Goal: Transaction & Acquisition: Purchase product/service

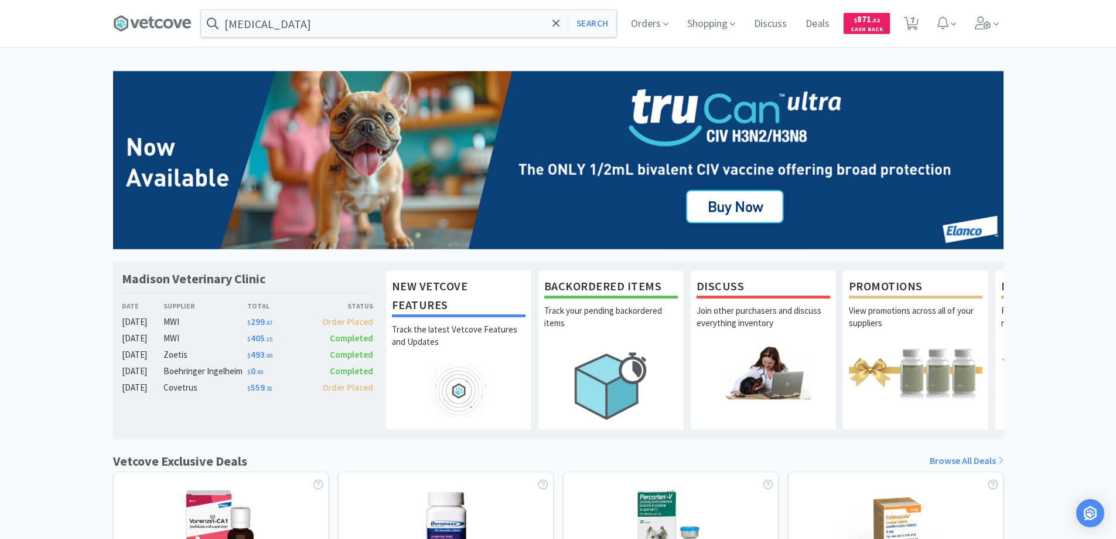
scroll to position [59, 0]
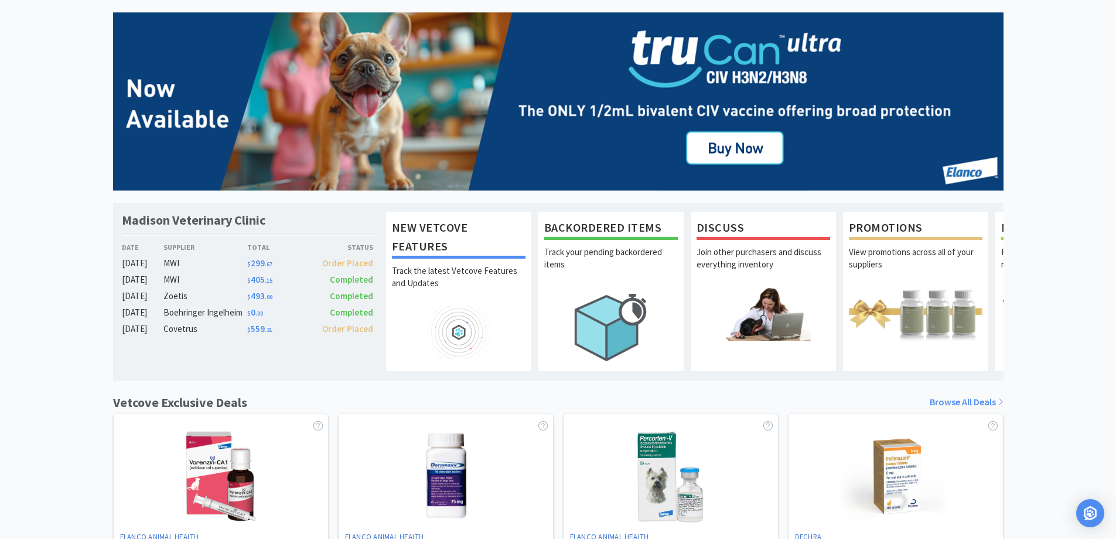
click at [141, 35] on img at bounding box center [558, 101] width 891 height 179
select select "1"
select select "6"
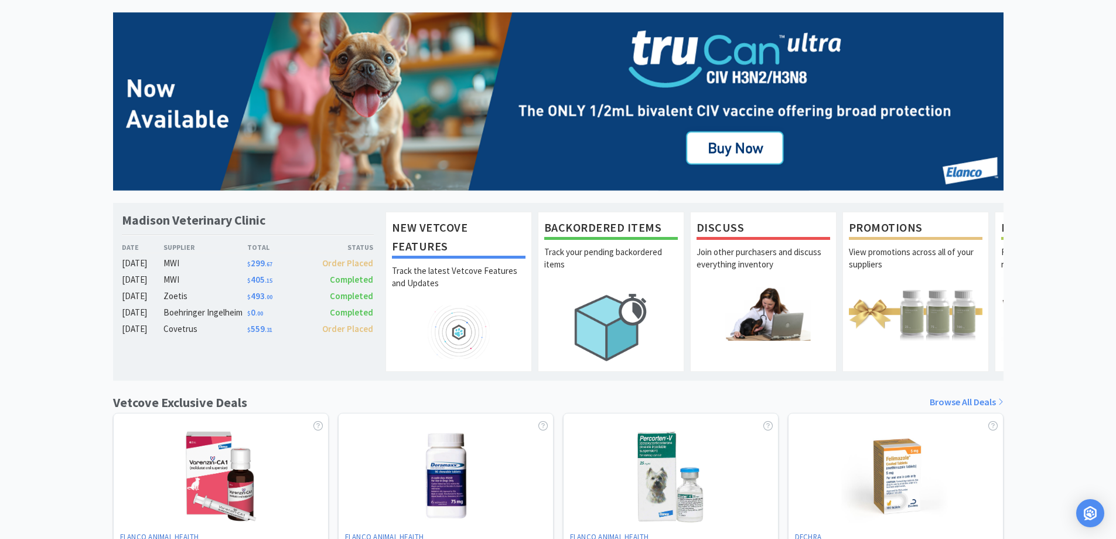
select select "8"
select select "1"
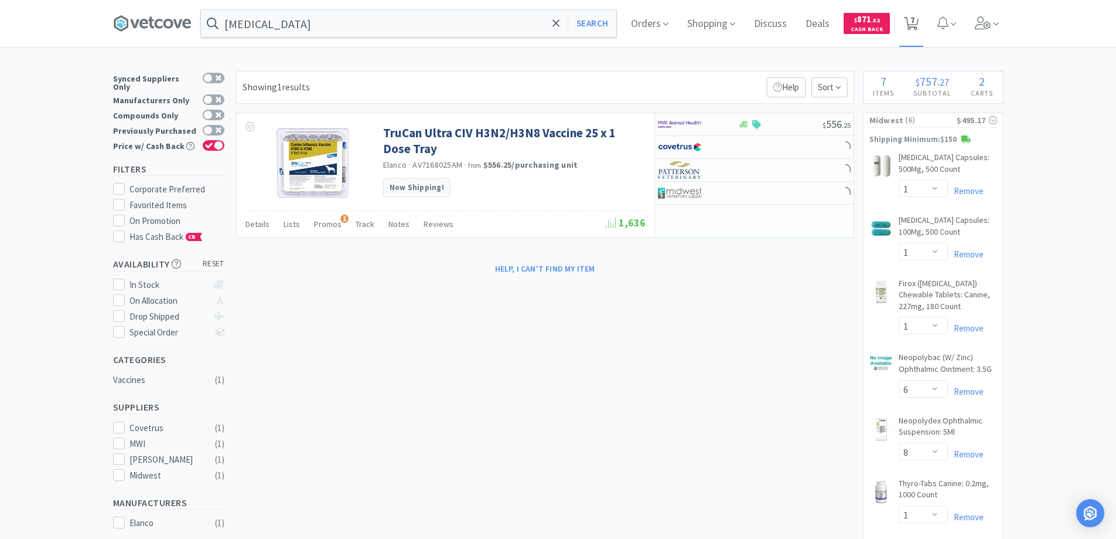
click at [915, 19] on span "7" at bounding box center [913, 19] width 4 height 47
select select "1"
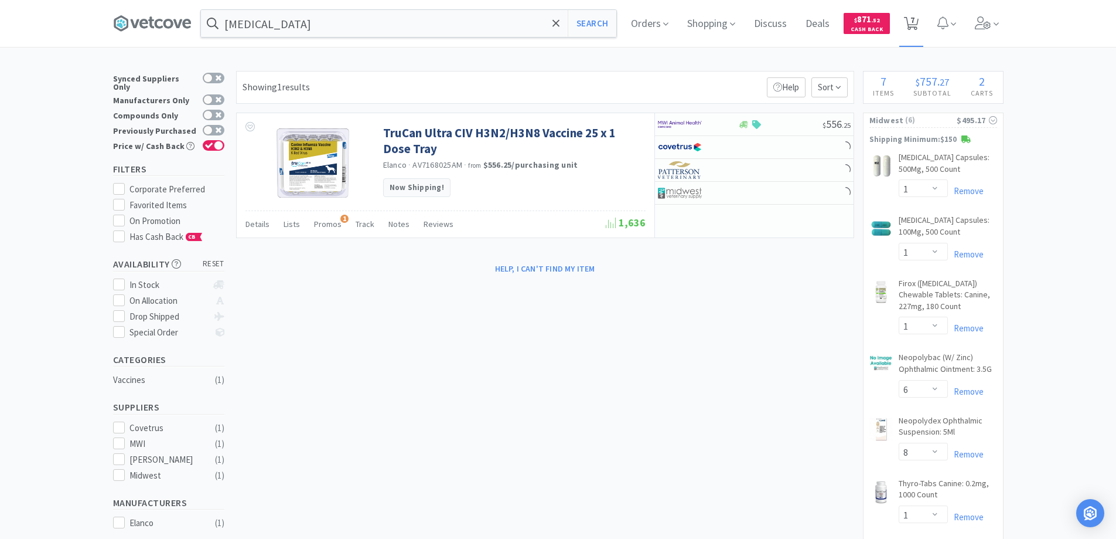
select select "6"
select select "8"
select select "1"
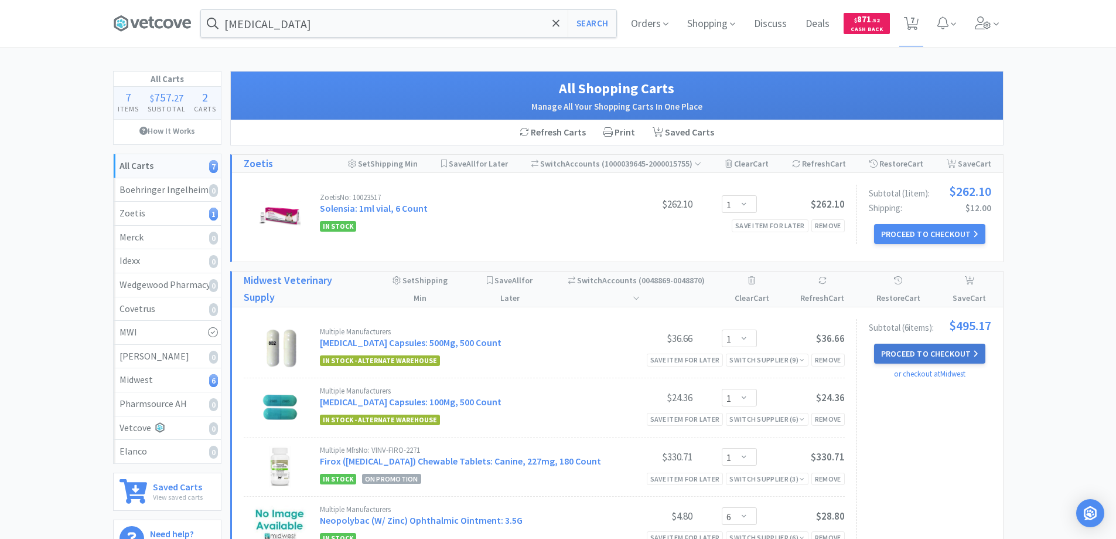
click at [924, 351] on button "Proceed to Checkout" at bounding box center [929, 353] width 111 height 20
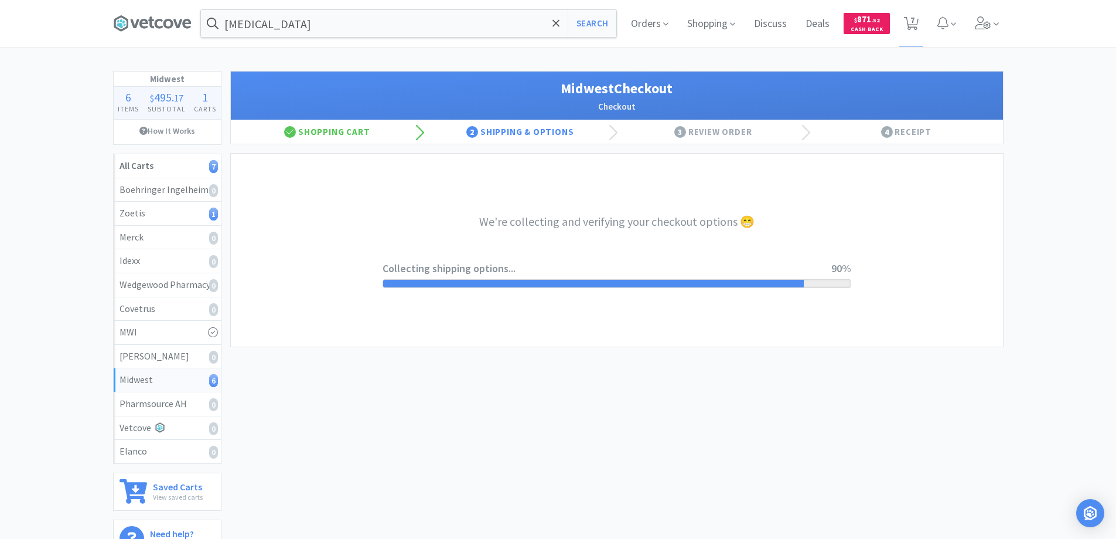
select select "3"
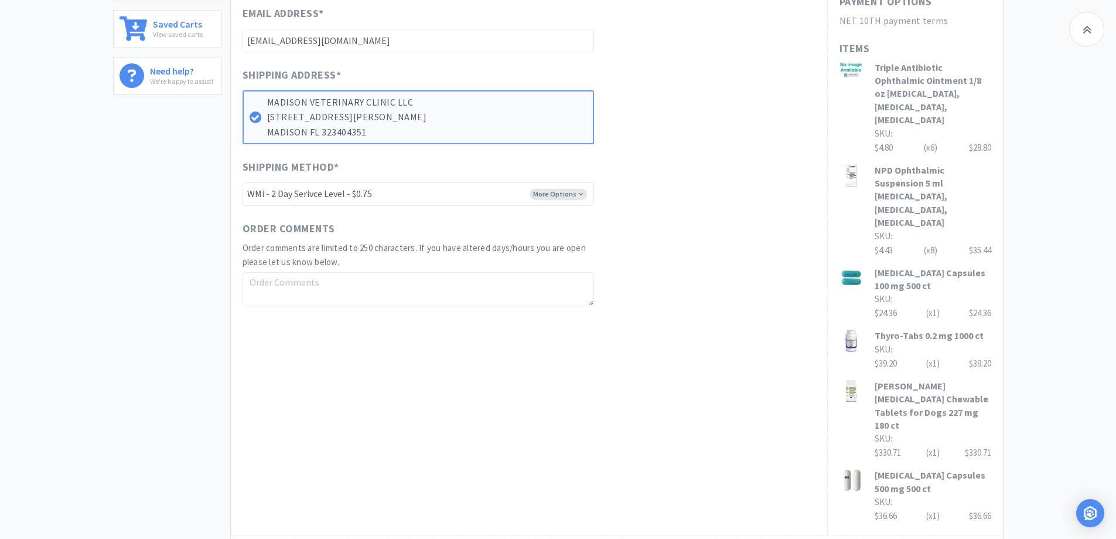
scroll to position [469, 0]
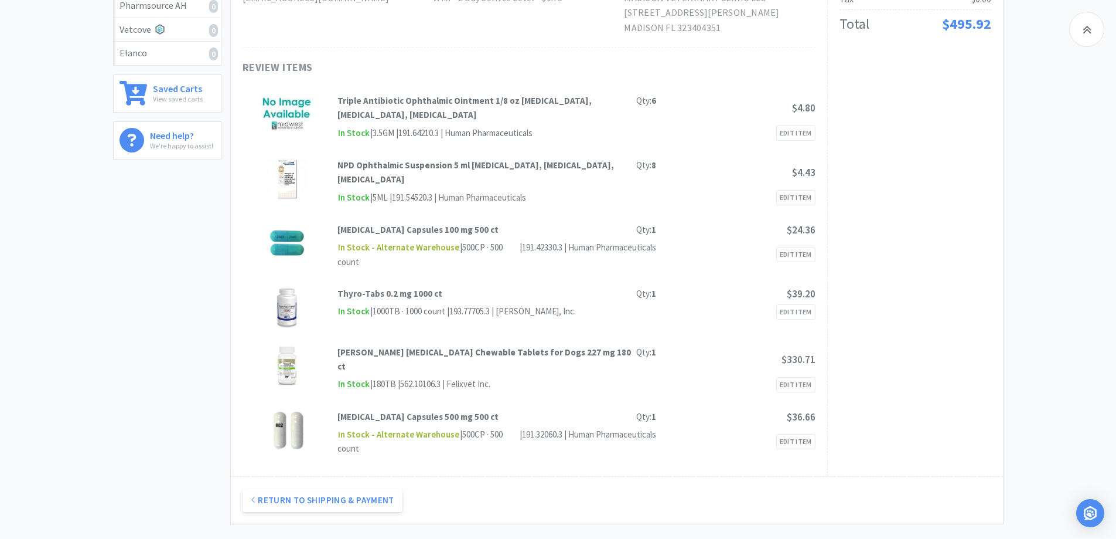
scroll to position [59, 0]
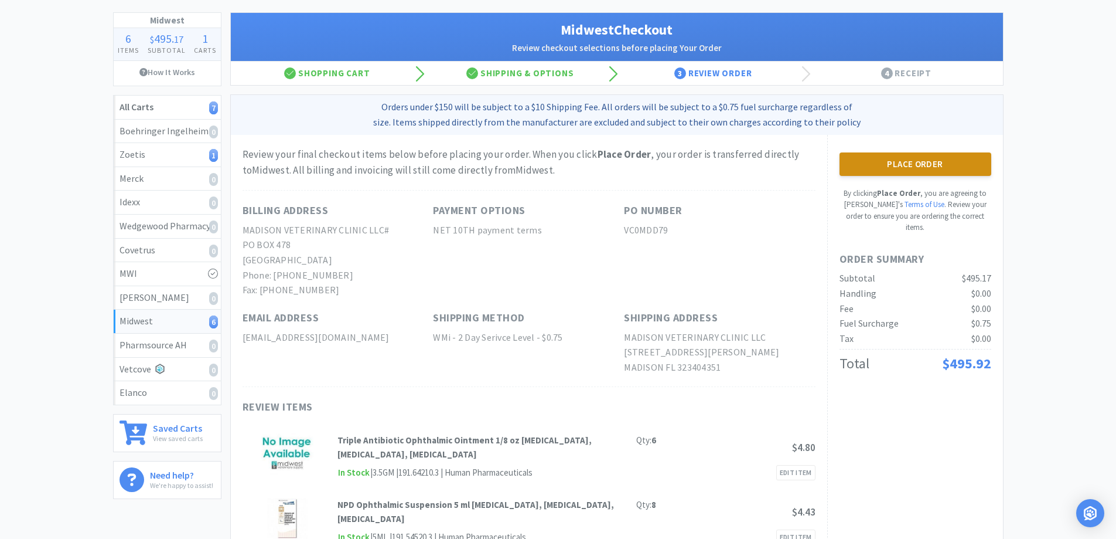
click at [902, 165] on button "Place Order" at bounding box center [916, 163] width 152 height 23
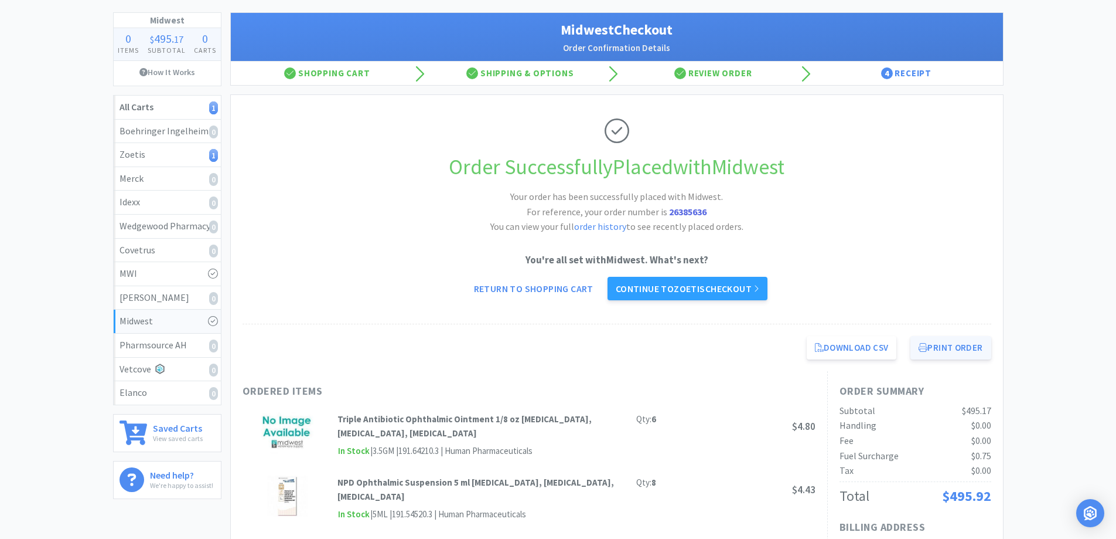
click at [952, 348] on button "Print Order" at bounding box center [951, 347] width 80 height 23
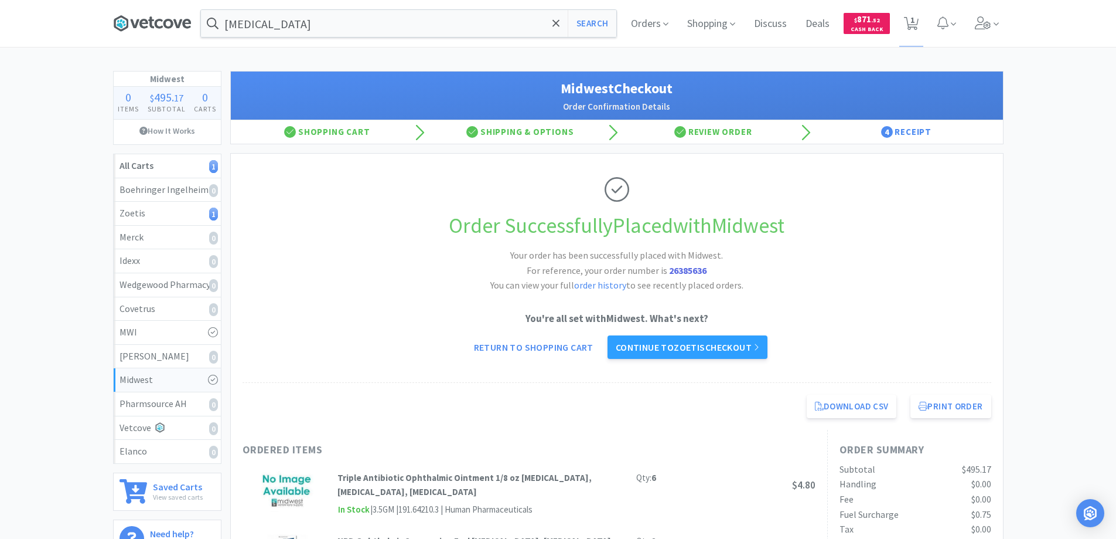
click at [161, 22] on icon at bounding box center [152, 24] width 79 height 18
